Goal: Transaction & Acquisition: Purchase product/service

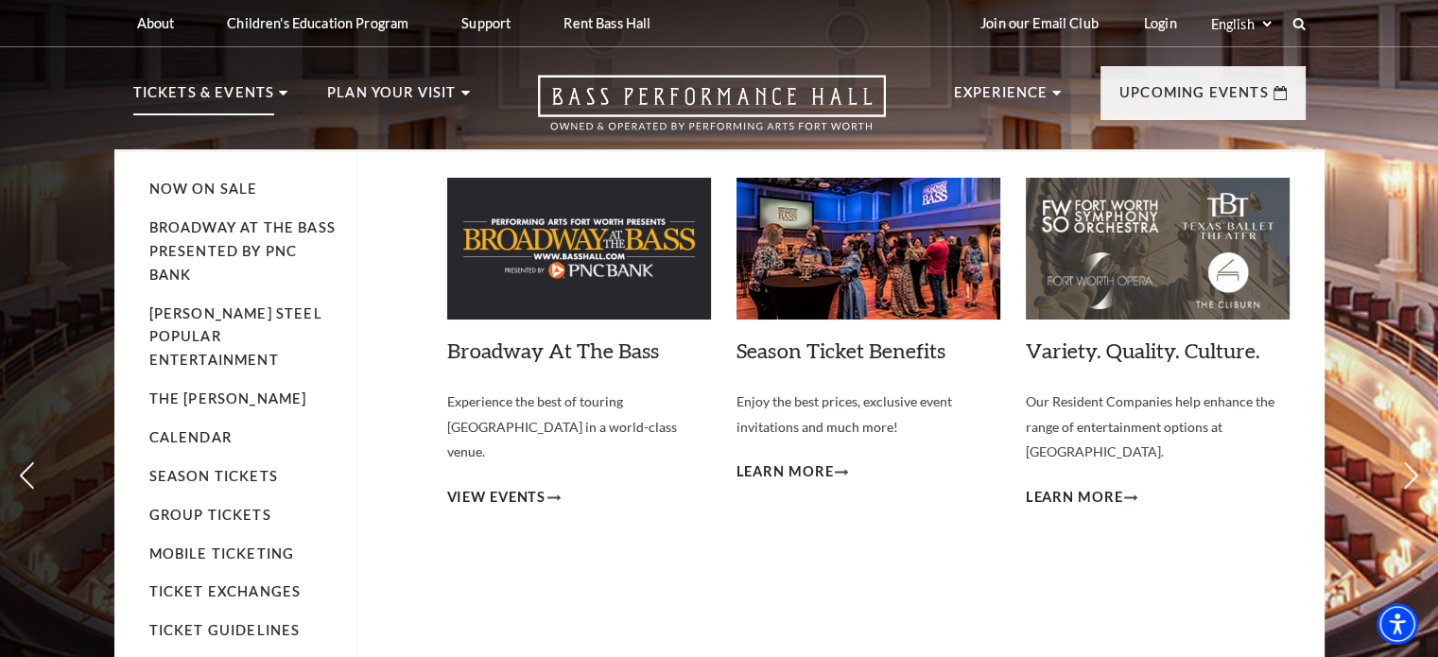
click at [224, 101] on p "Tickets & Events" at bounding box center [204, 98] width 142 height 34
click at [485, 486] on span "View Events" at bounding box center [496, 498] width 99 height 24
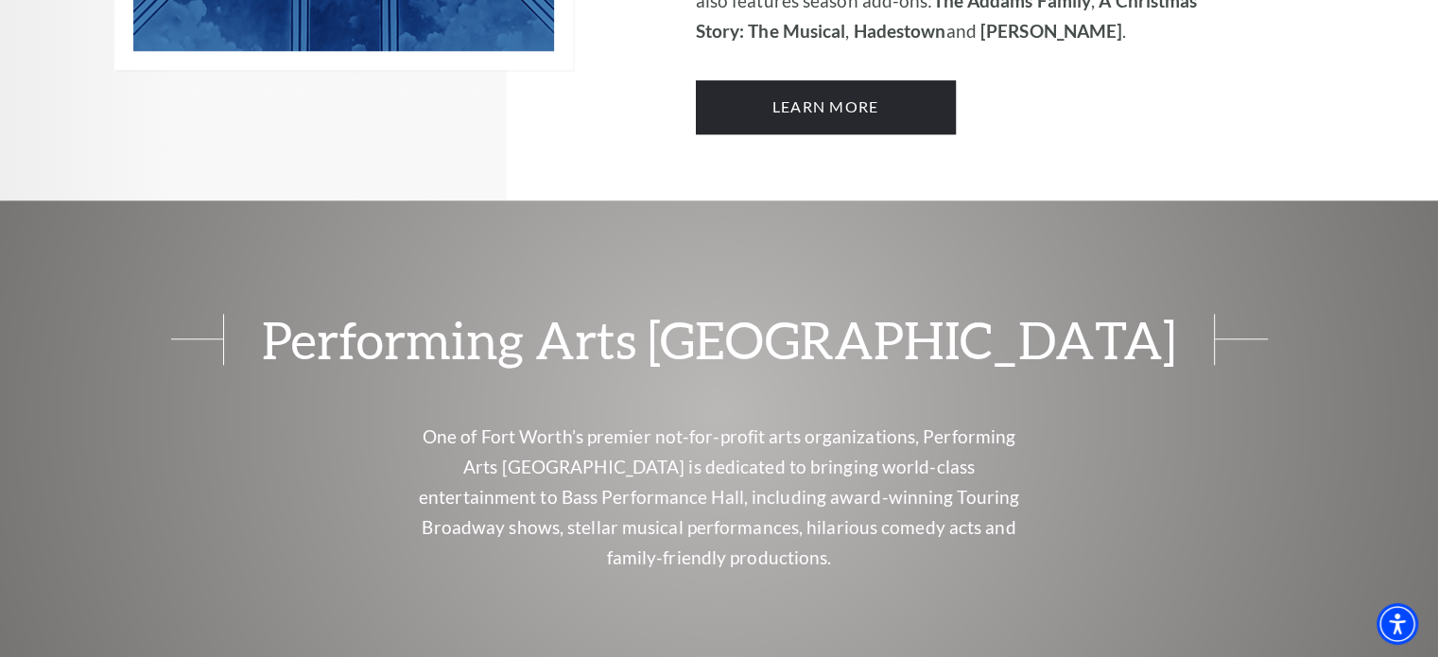
scroll to position [1380, 0]
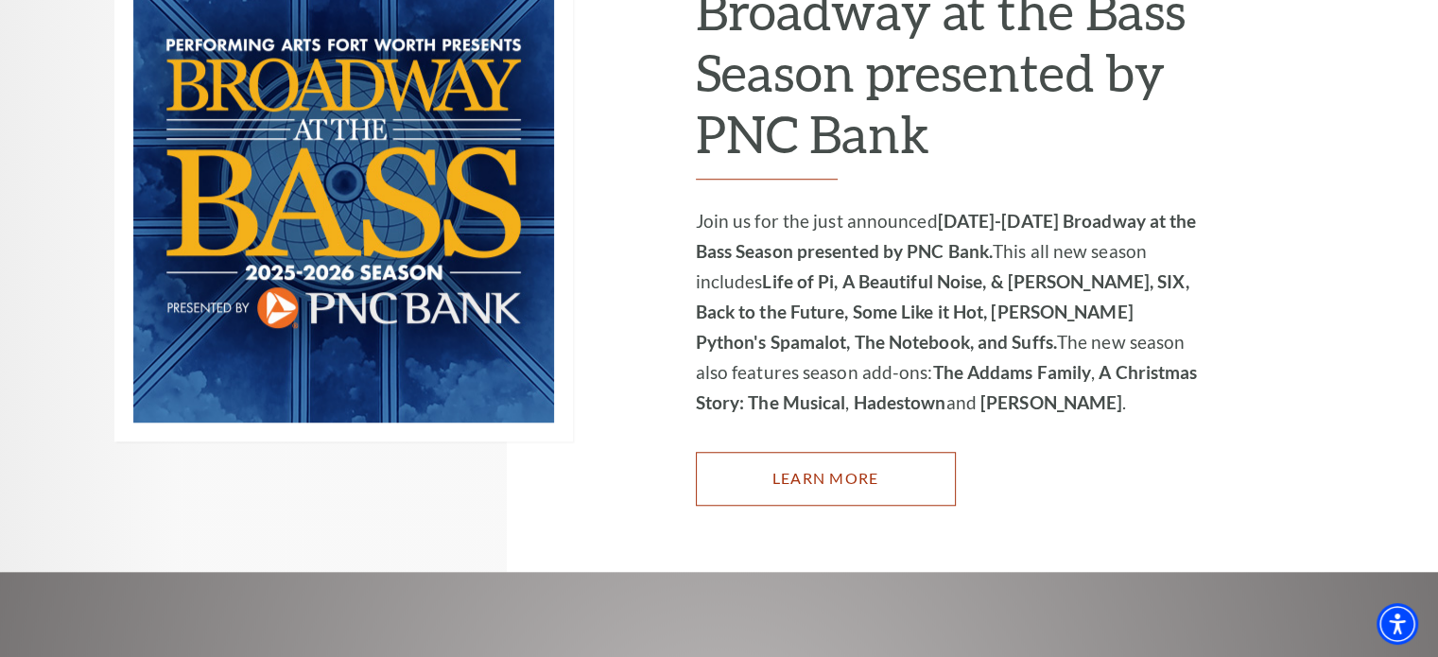
click at [816, 452] on link "Learn More" at bounding box center [826, 478] width 260 height 53
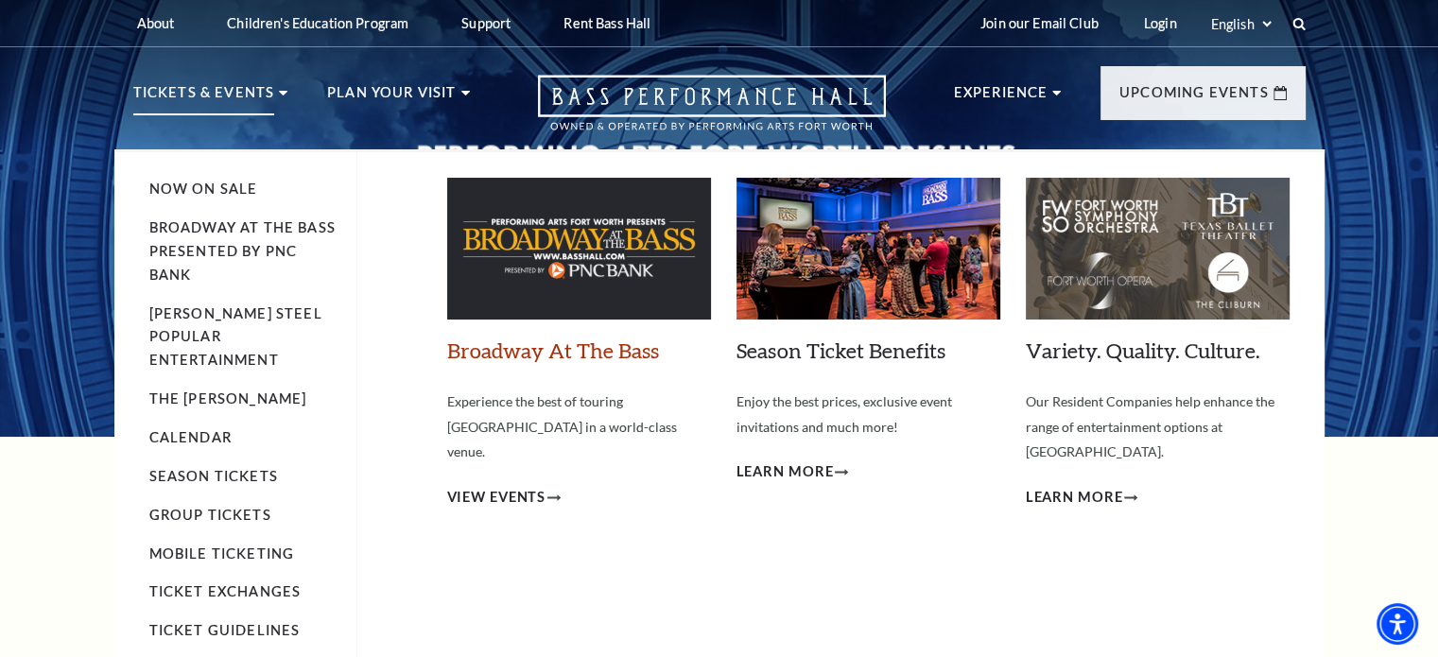
click at [526, 350] on link "Broadway At The Bass" at bounding box center [553, 351] width 212 height 26
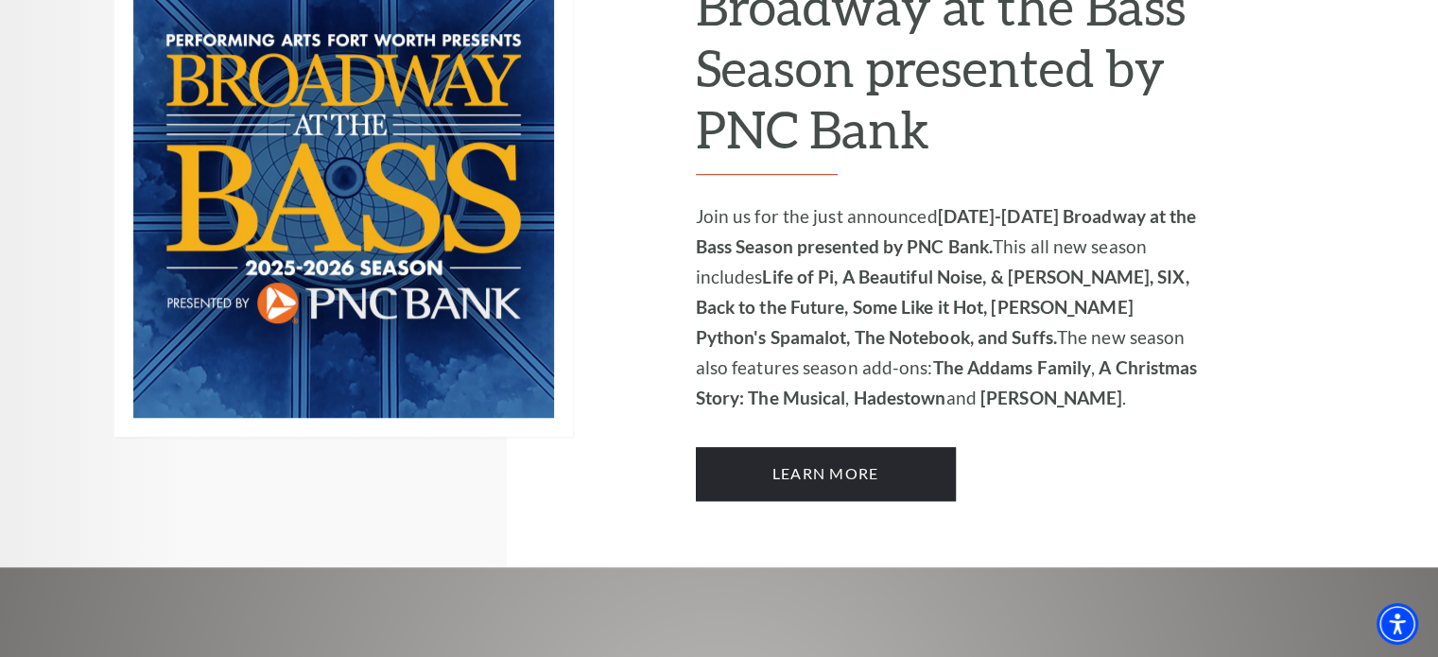
scroll to position [1418, 0]
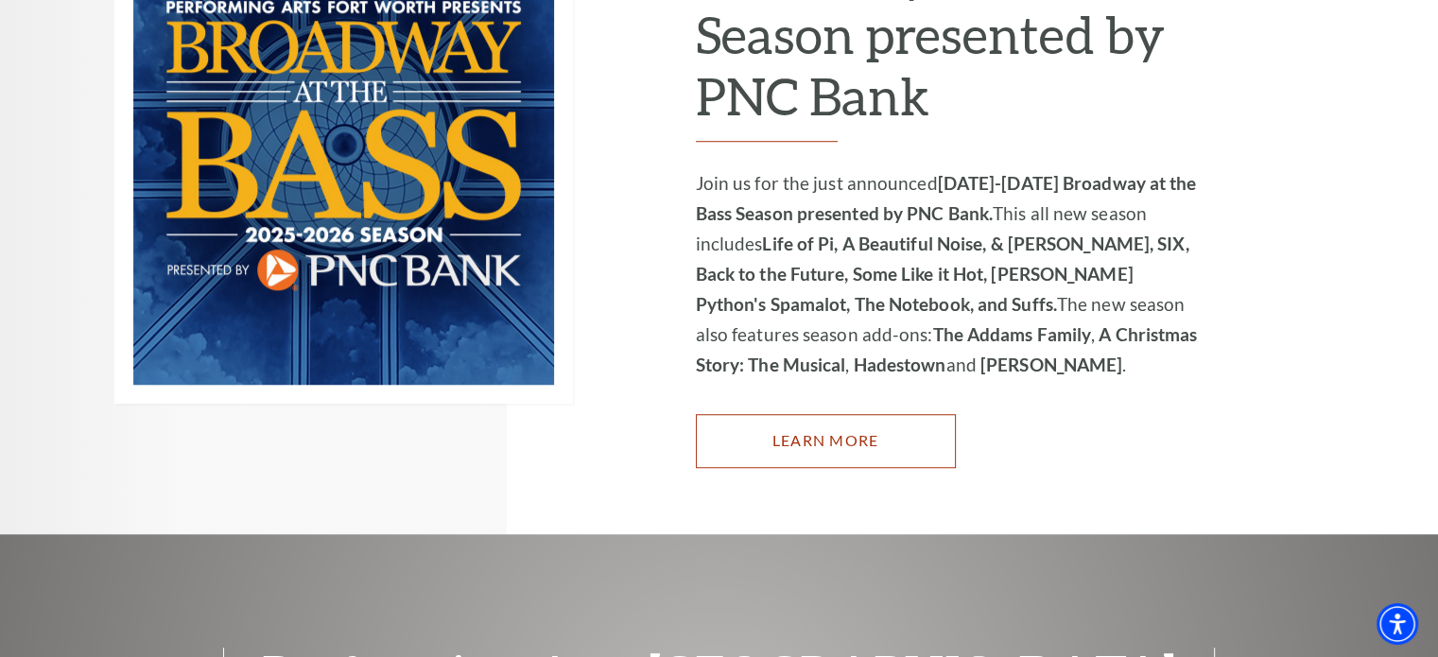
click at [776, 414] on link "Learn More" at bounding box center [826, 440] width 260 height 53
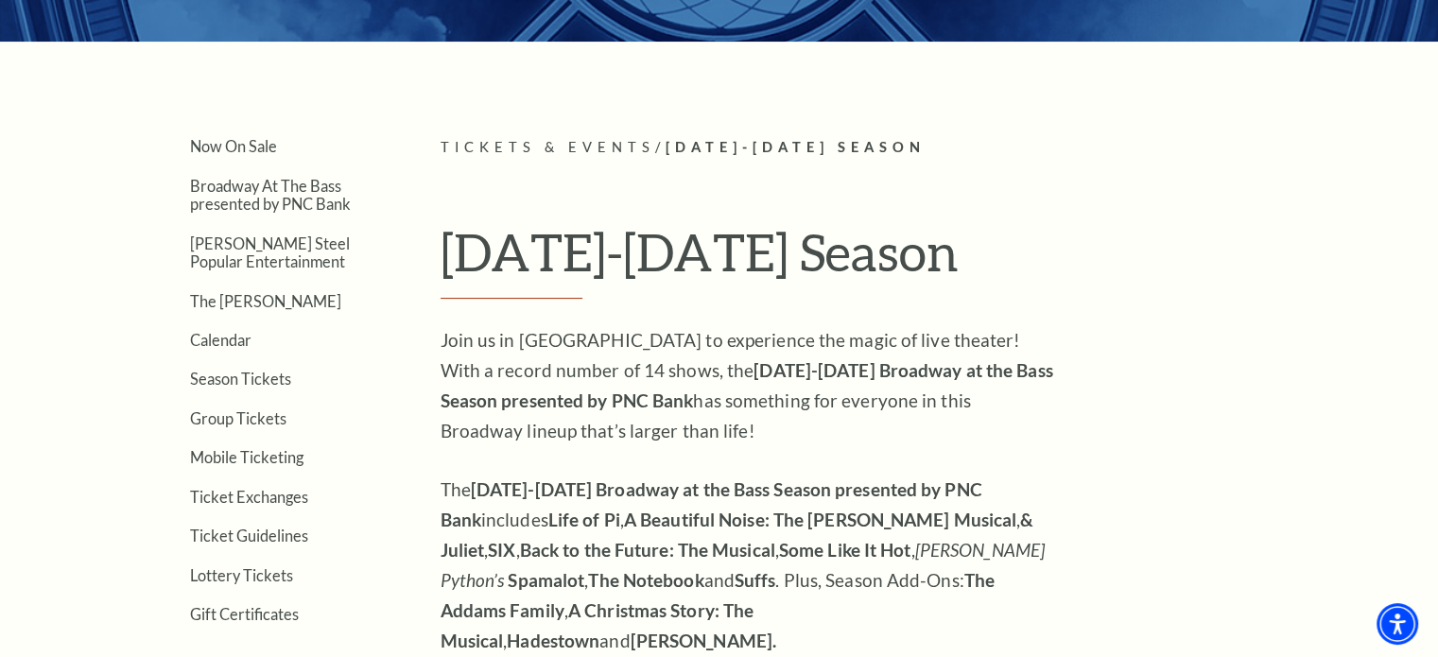
scroll to position [284, 0]
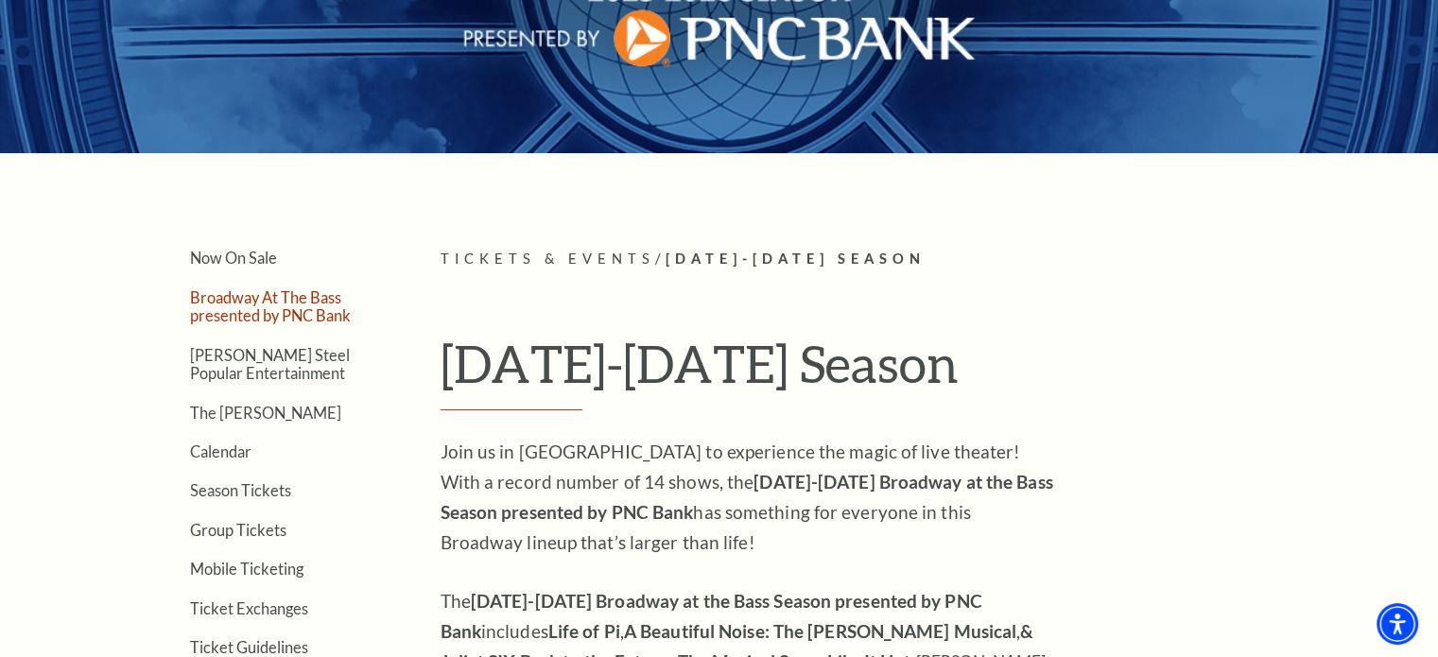
click at [245, 313] on link "Broadway At The Bass presented by PNC Bank" at bounding box center [270, 306] width 161 height 36
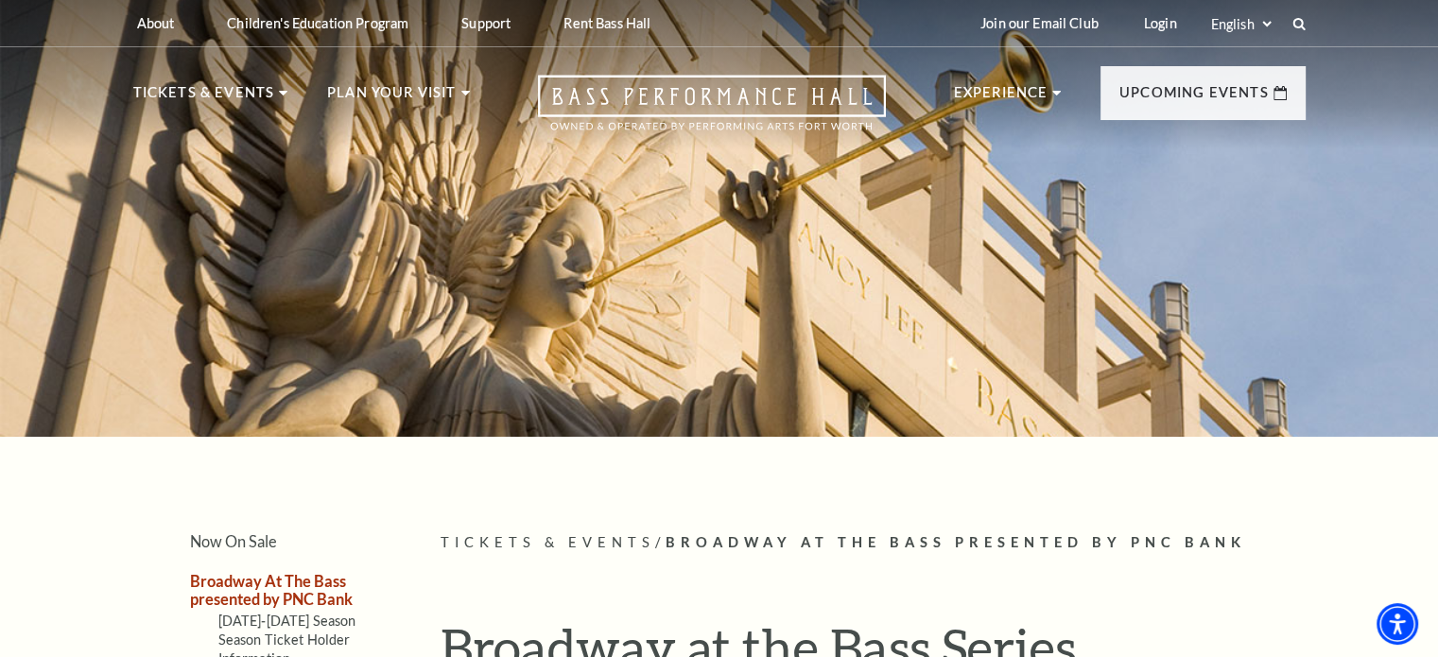
scroll to position [378, 0]
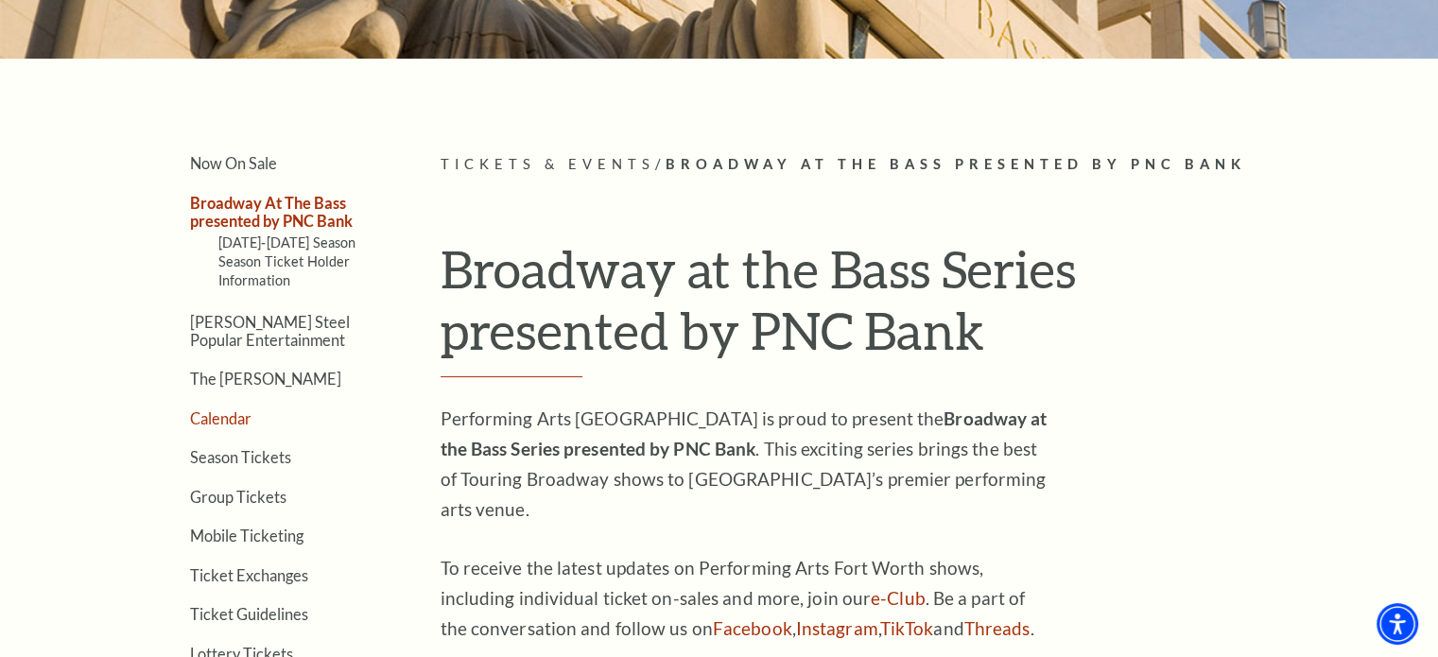
click at [233, 409] on link "Calendar" at bounding box center [220, 418] width 61 height 18
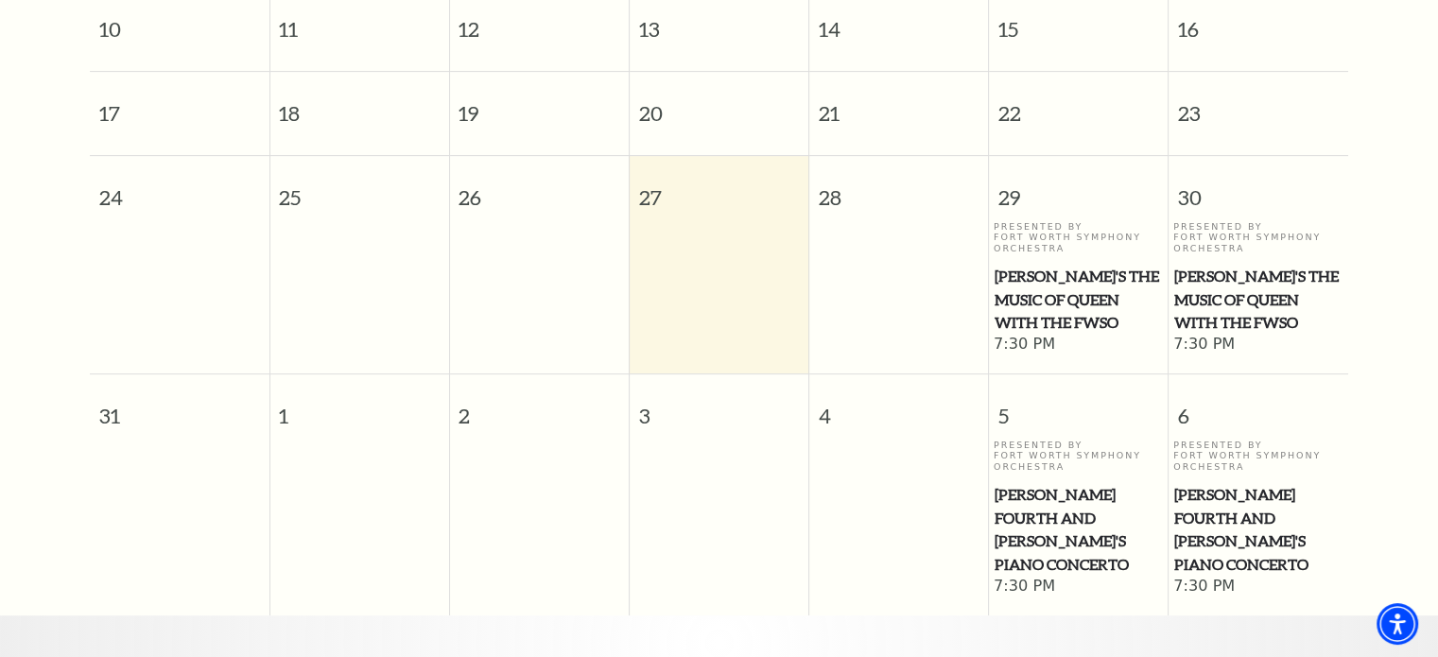
scroll to position [355, 0]
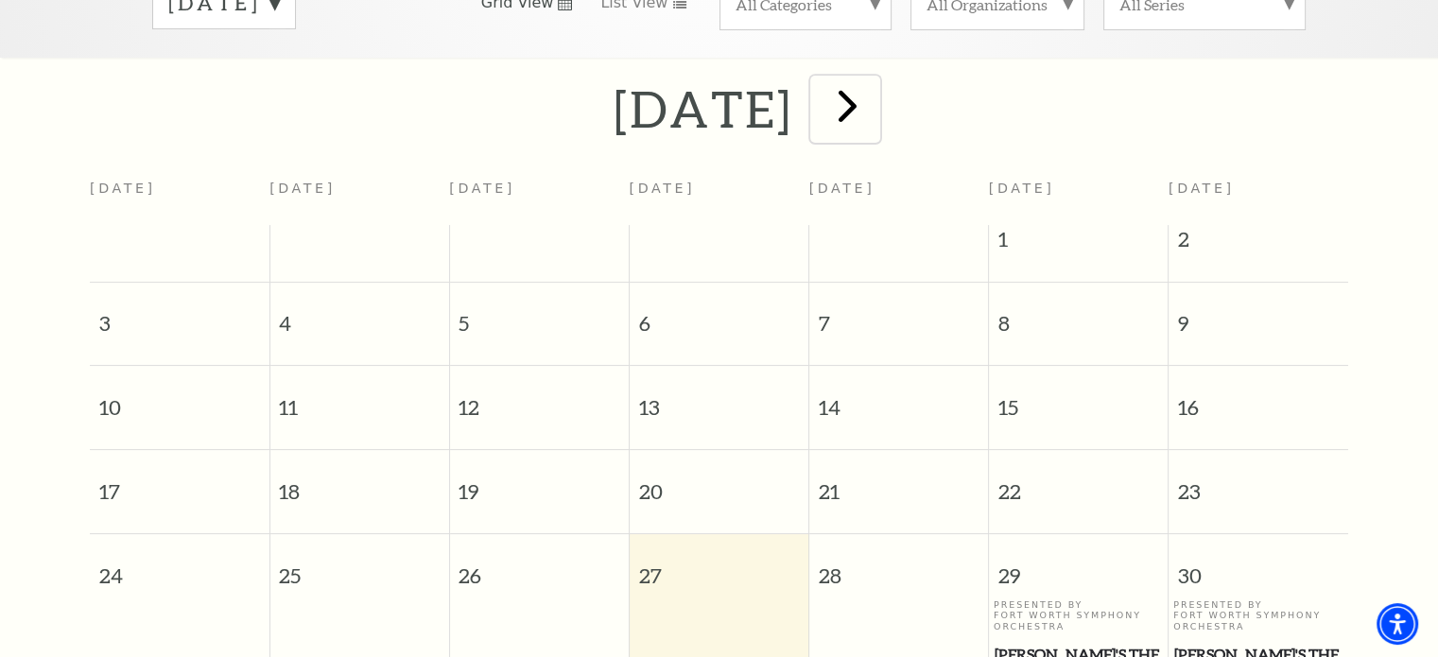
click at [875, 95] on span "next" at bounding box center [848, 105] width 54 height 54
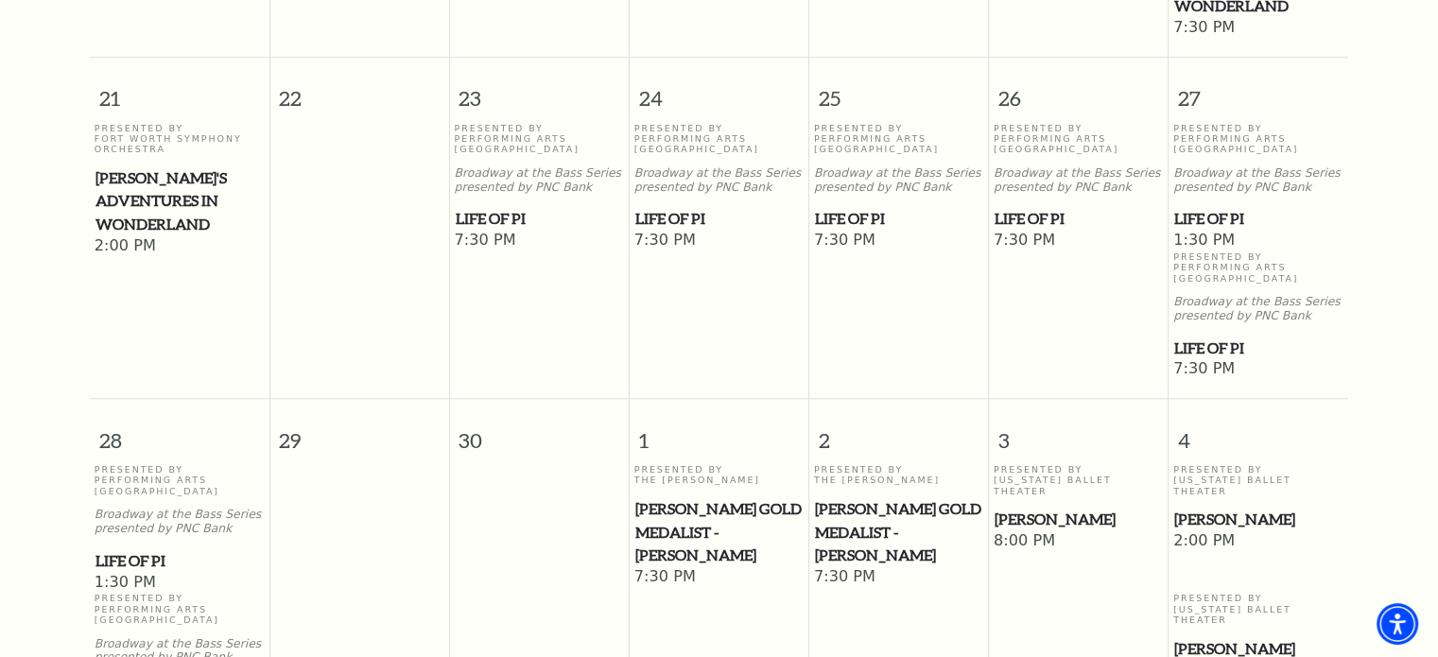
scroll to position [1301, 0]
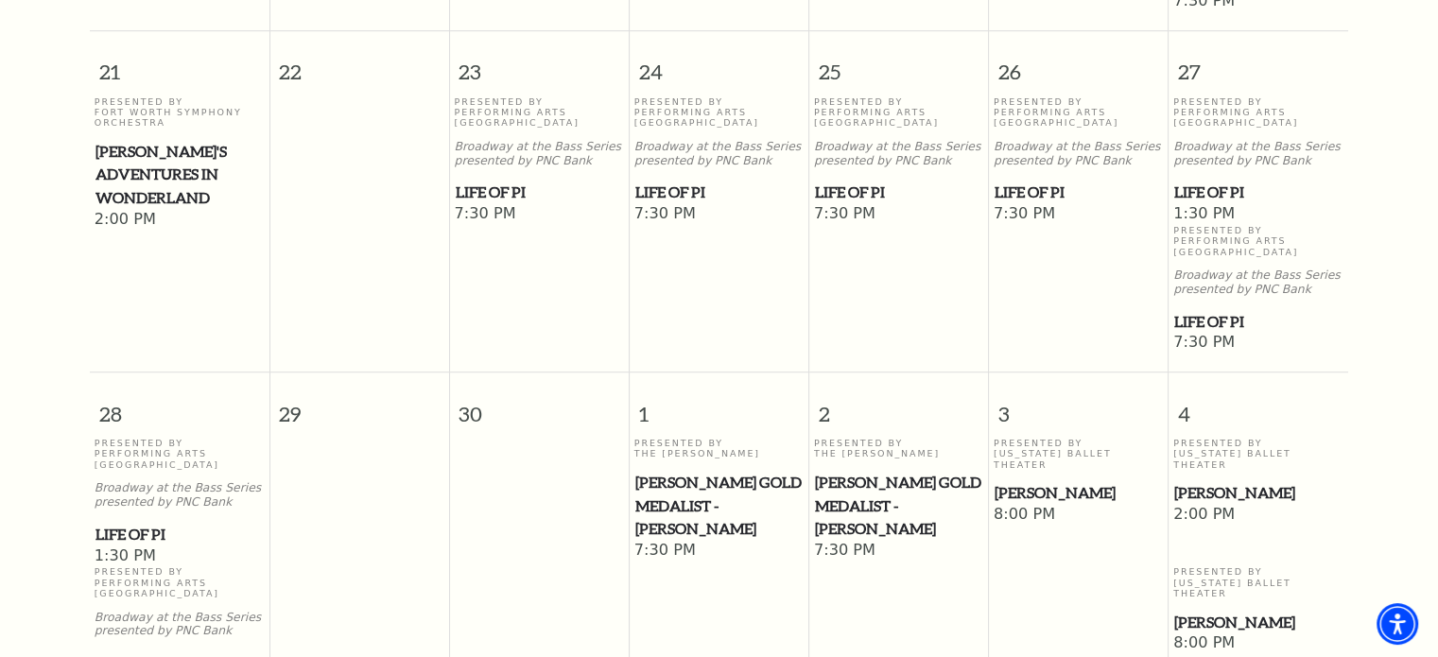
click at [488, 181] on span "Life of Pi" at bounding box center [540, 193] width 168 height 24
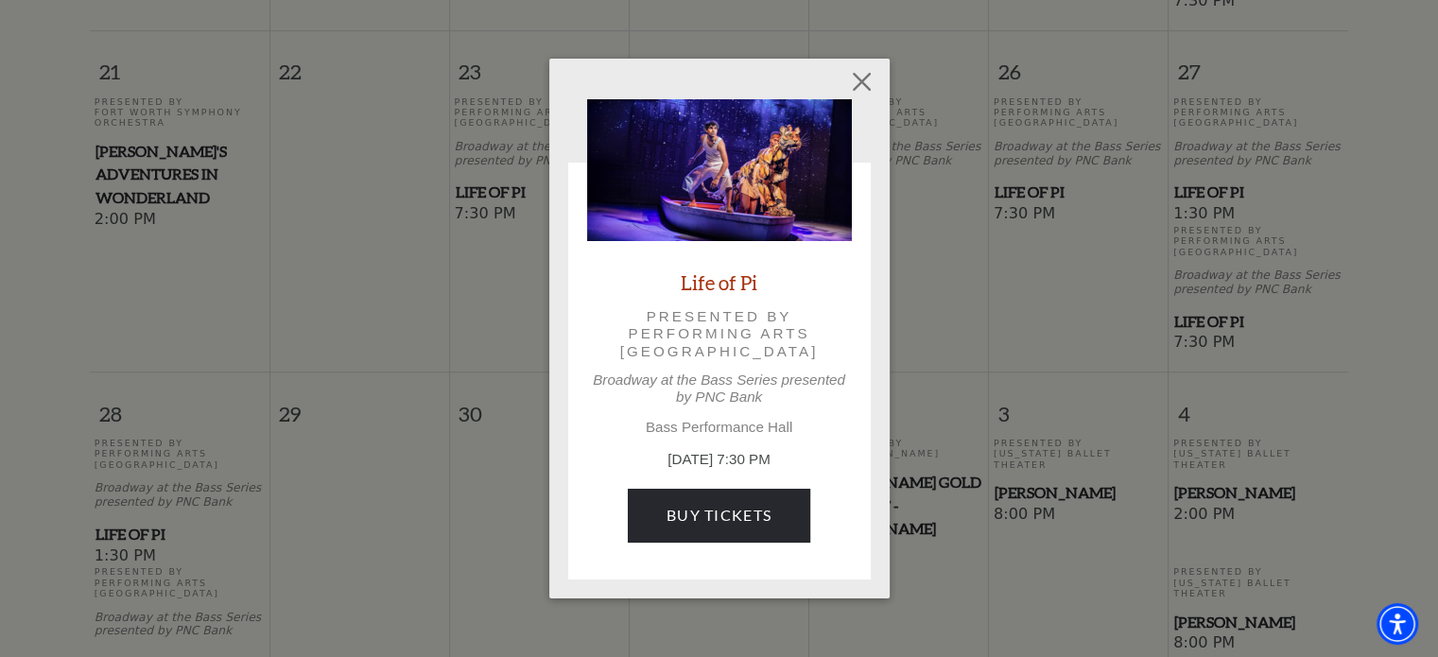
click at [719, 283] on link "Life of Pi" at bounding box center [719, 282] width 77 height 26
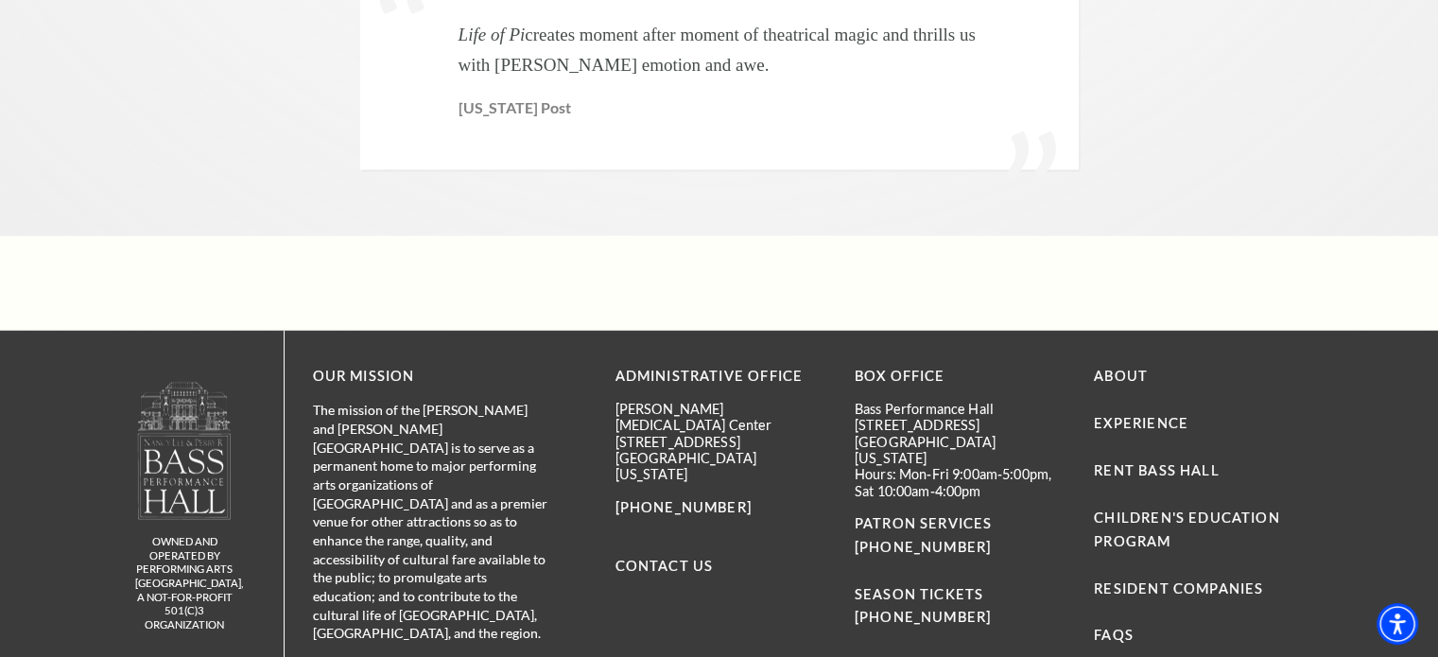
scroll to position [4648, 0]
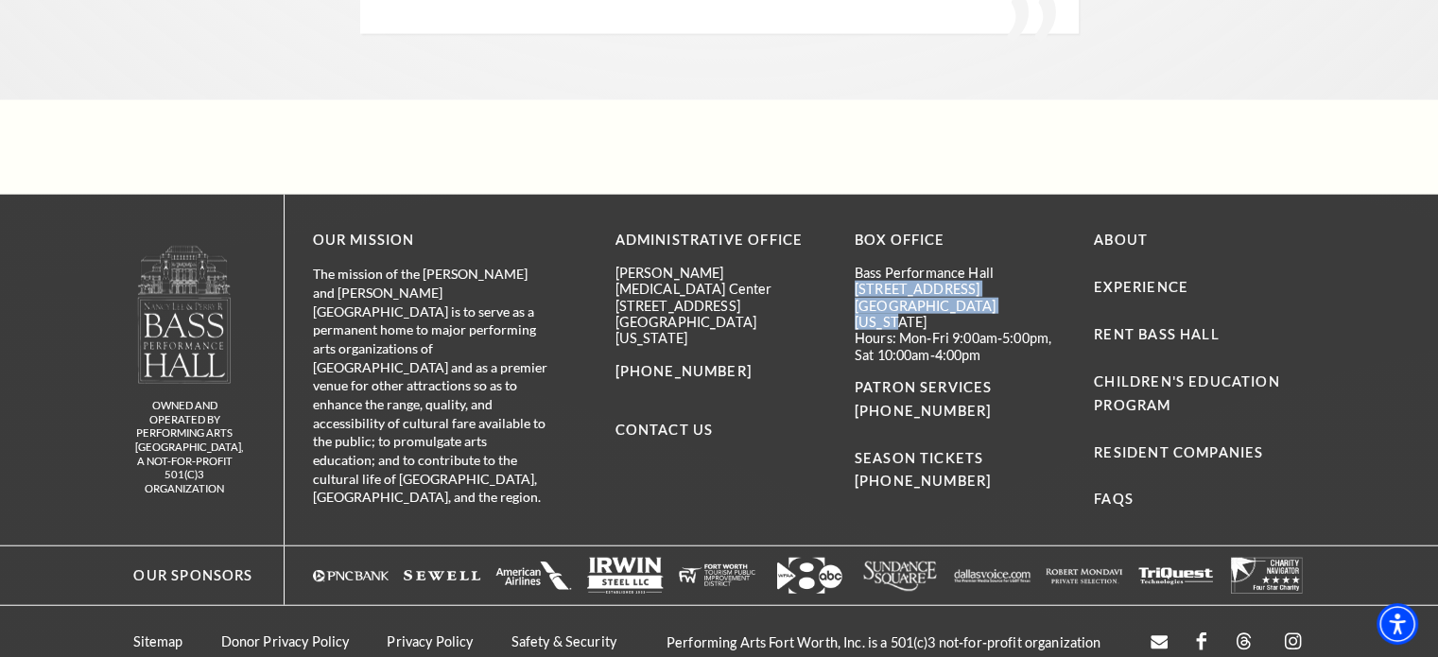
drag, startPoint x: 849, startPoint y: 264, endPoint x: 1005, endPoint y: 285, distance: 157.4
click at [1005, 285] on div "Administrative Office [PERSON_NAME][GEOGRAPHIC_DATA][MEDICAL_DATA] [STREET_ADDR…" at bounding box center [960, 370] width 690 height 283
copy div "[STREET_ADDRESS][US_STATE]"
